Goal: Find specific page/section: Find specific page/section

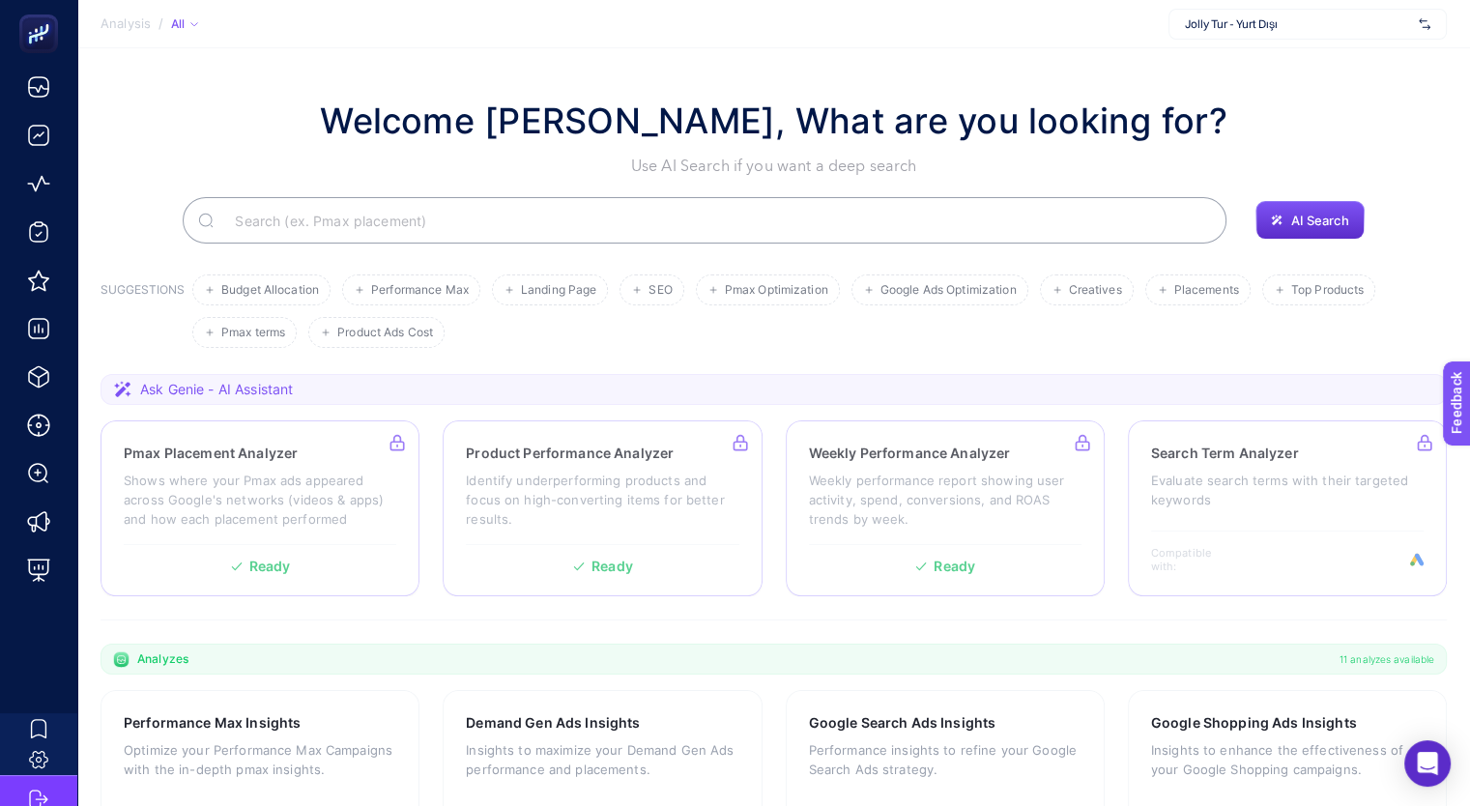
click at [1220, 16] on span "Jolly Tur - Yurt Dışı" at bounding box center [1298, 23] width 226 height 15
drag, startPoint x: 1075, startPoint y: 62, endPoint x: 1113, endPoint y: 51, distance: 40.1
click at [1075, 60] on section "Welcome [PERSON_NAME], What are you looking for? Use AI Search if you want a de…" at bounding box center [773, 667] width 1392 height 1239
click at [1299, 25] on span "Jolly Tur - Yurt Dışı" at bounding box center [1298, 23] width 226 height 15
click at [1333, 96] on span "+ Add New Client" at bounding box center [1307, 99] width 91 height 14
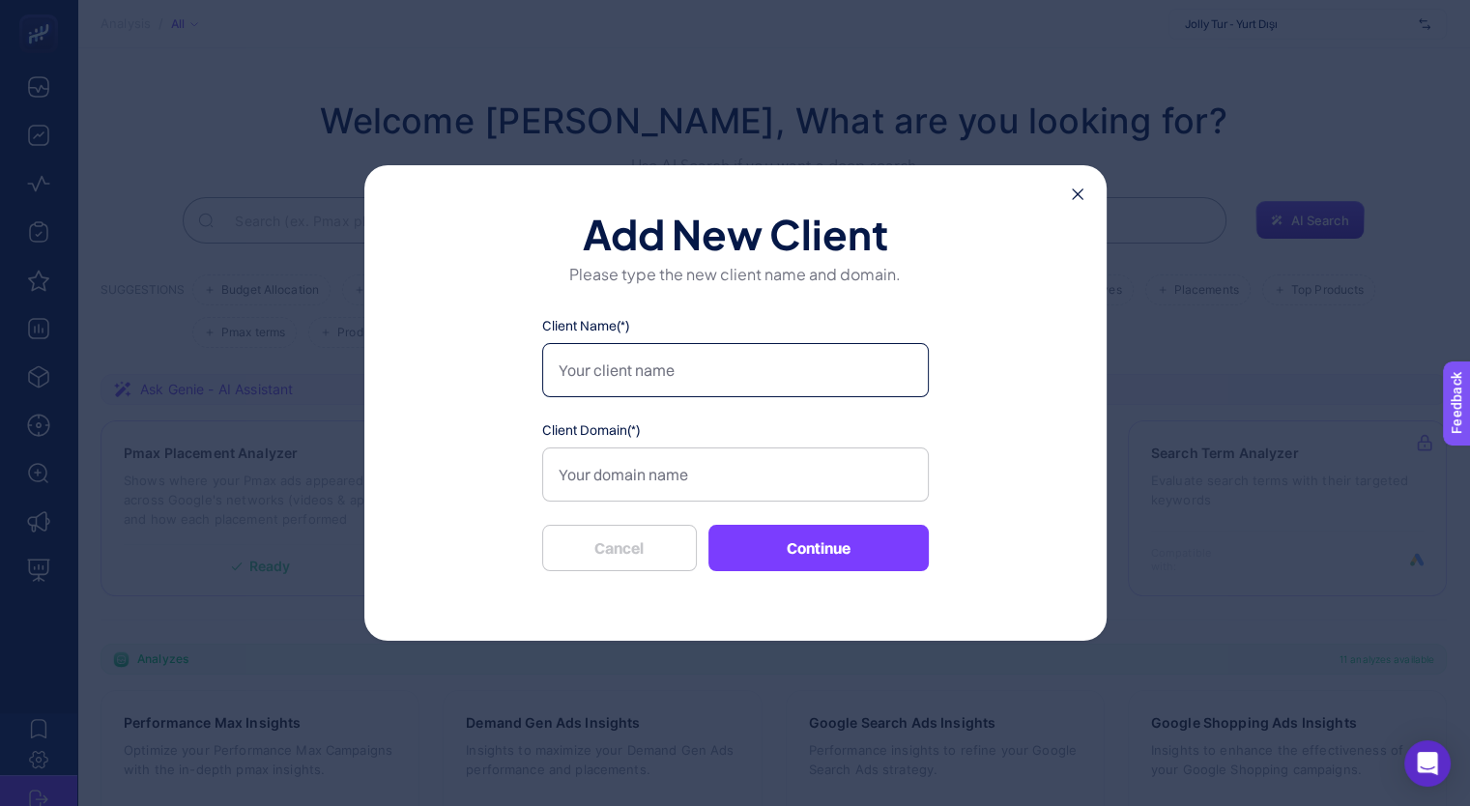
click at [700, 366] on input "Client Name(*)" at bounding box center [735, 370] width 387 height 54
click at [636, 556] on button "Cancel" at bounding box center [619, 548] width 155 height 46
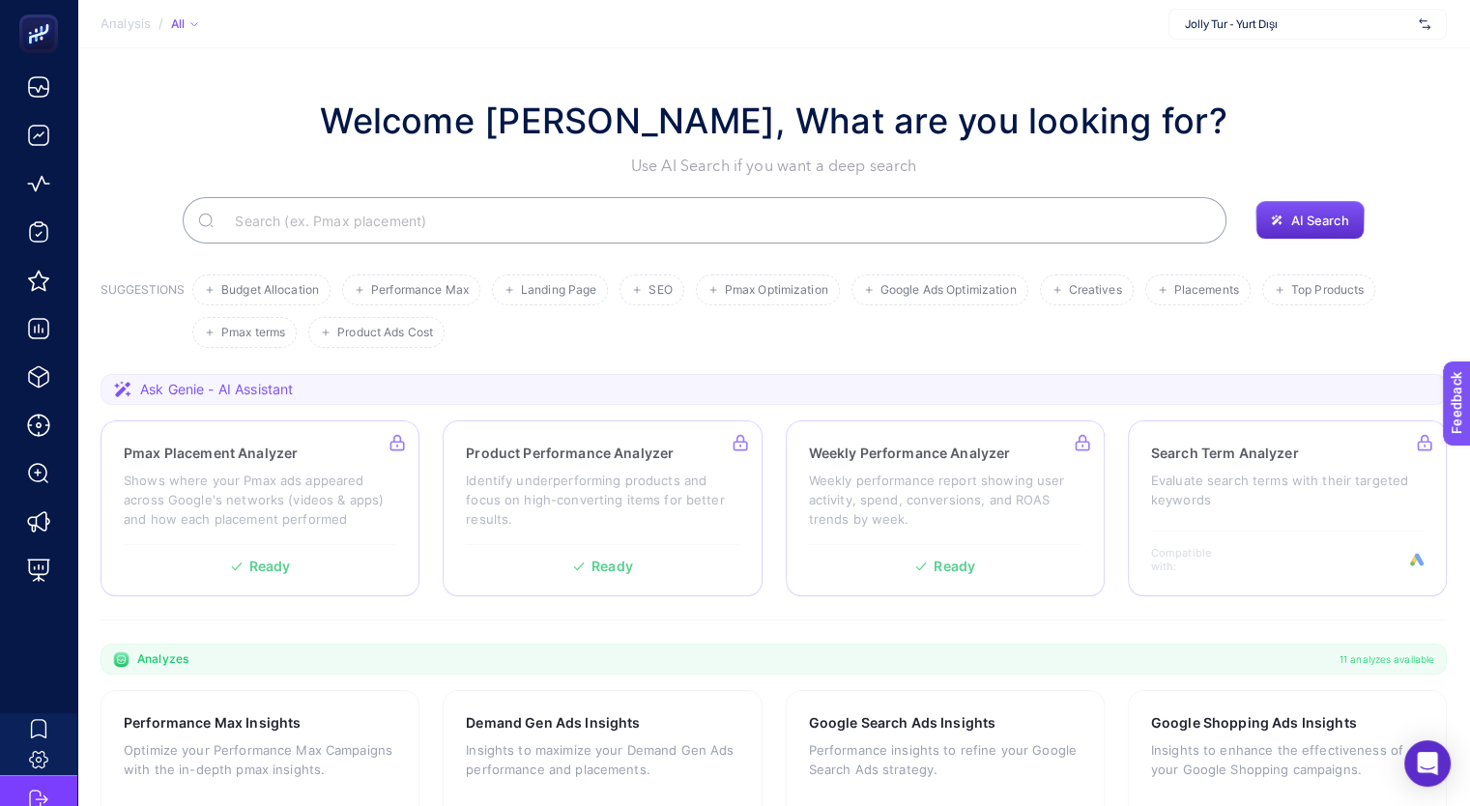
click at [196, 21] on icon at bounding box center [194, 24] width 10 height 10
click at [368, 71] on section "Welcome [PERSON_NAME], What are you looking for? Use AI Search if you want a de…" at bounding box center [773, 667] width 1392 height 1239
click at [1198, 28] on span "Jolly Tur - Yurt Dışı" at bounding box center [1298, 23] width 226 height 15
click at [1064, 78] on section "Welcome [PERSON_NAME], What are you looking for? Use AI Search if you want a de…" at bounding box center [773, 667] width 1392 height 1239
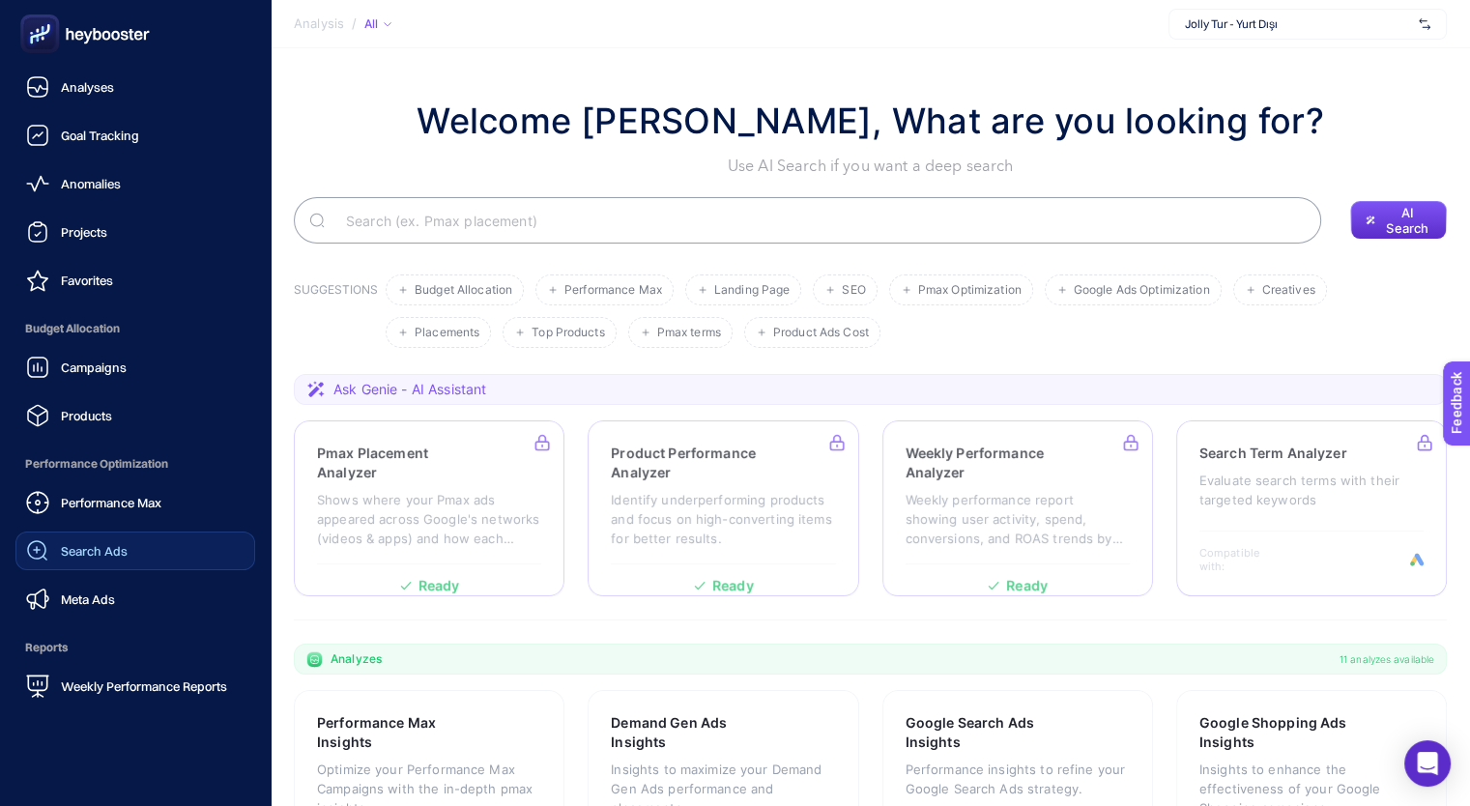
click at [76, 557] on span "Search Ads" at bounding box center [94, 550] width 67 height 15
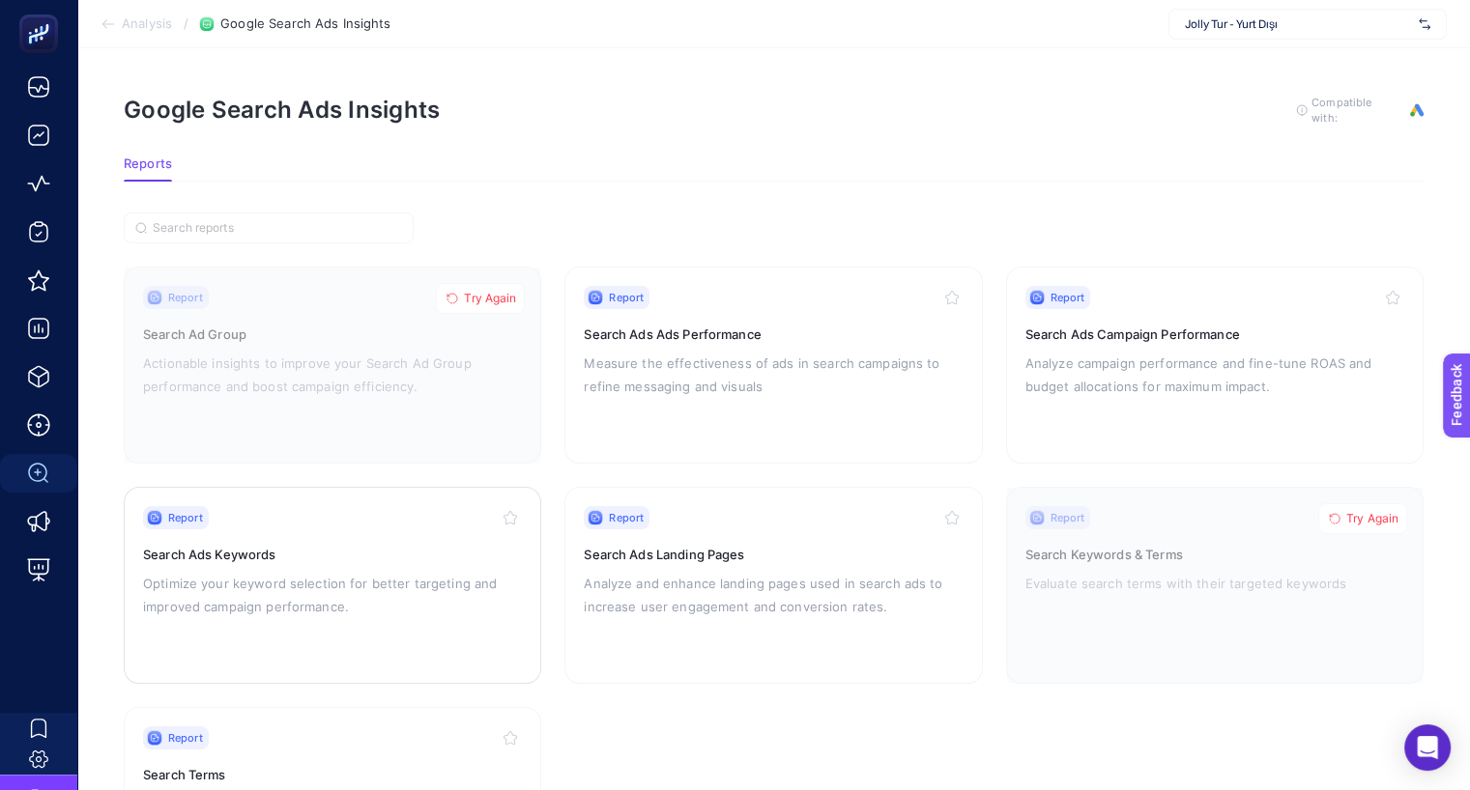
click at [236, 554] on h3 "Search Ads Keywords" at bounding box center [332, 554] width 379 height 19
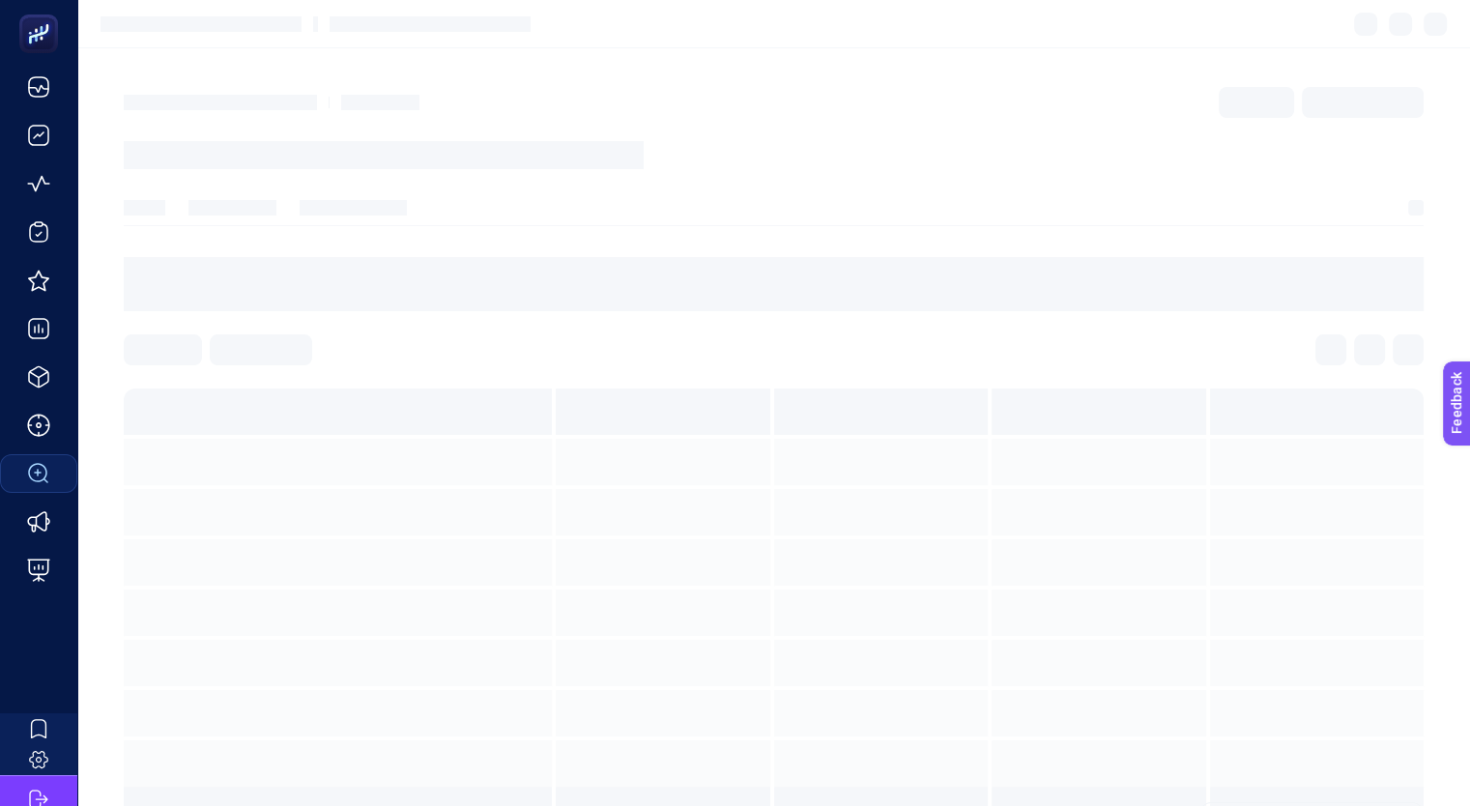
click at [170, 520] on section at bounding box center [774, 610] width 1300 height 445
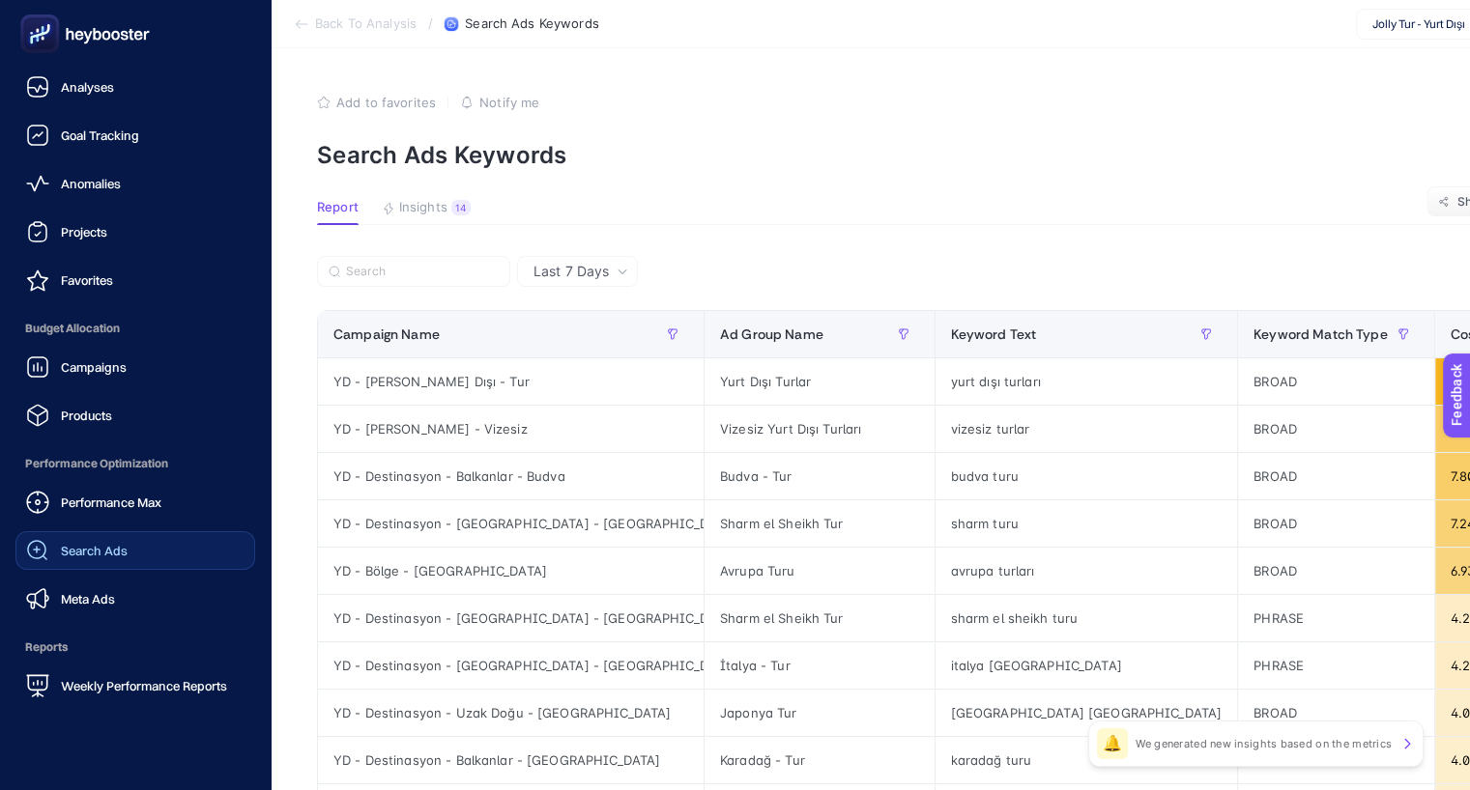
click at [64, 548] on span "Search Ads" at bounding box center [94, 550] width 67 height 15
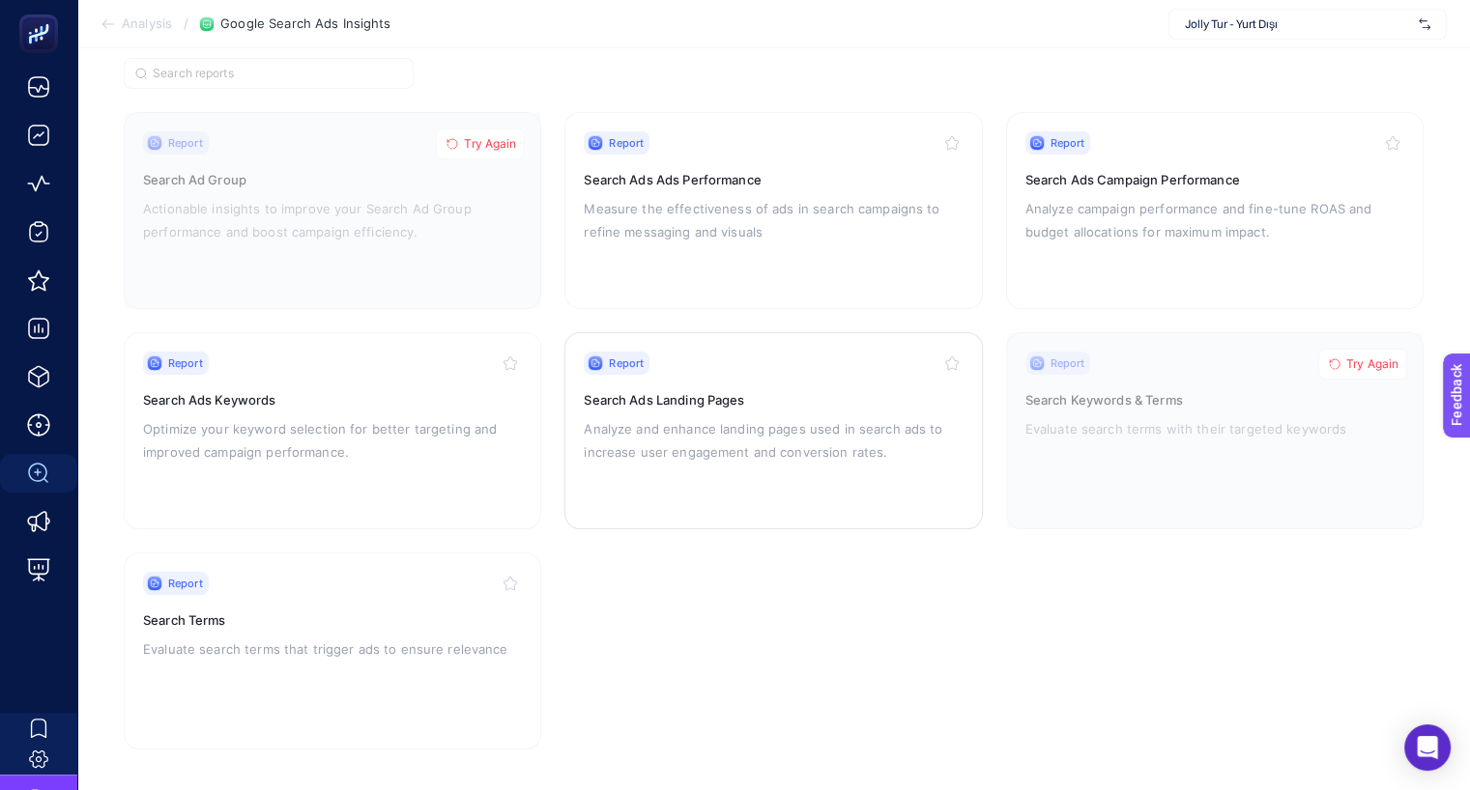
scroll to position [157, 0]
